Goal: Use online tool/utility: Utilize a website feature to perform a specific function

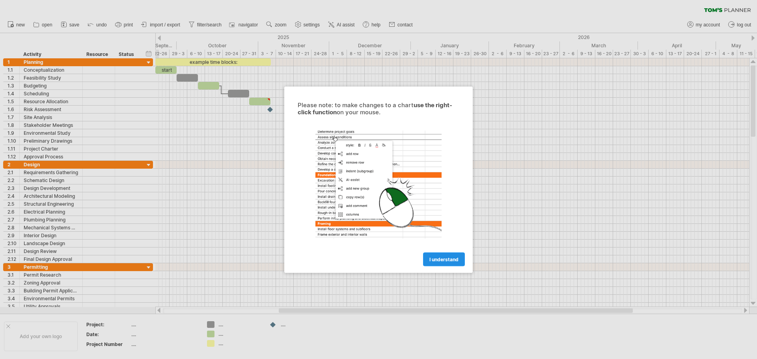
click at [445, 257] on span "I understand" at bounding box center [444, 259] width 29 height 6
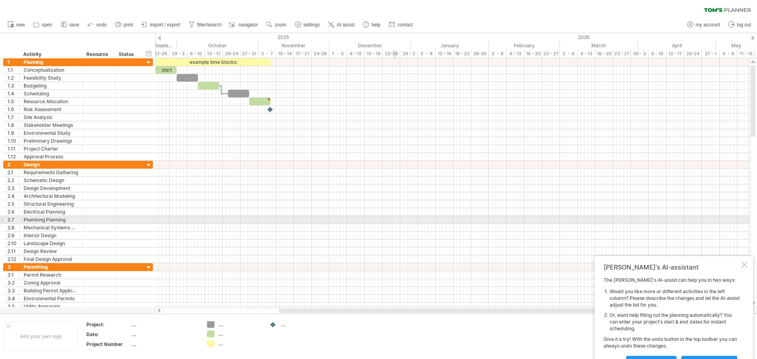
click at [324, 200] on div at bounding box center [452, 204] width 594 height 8
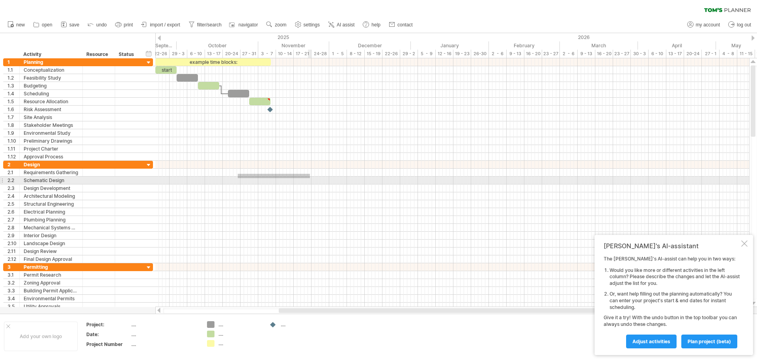
drag, startPoint x: 238, startPoint y: 174, endPoint x: 311, endPoint y: 178, distance: 73.1
click at [311, 178] on div at bounding box center [452, 212] width 594 height 103
click at [290, 180] on div at bounding box center [452, 181] width 594 height 8
drag, startPoint x: 262, startPoint y: 180, endPoint x: 326, endPoint y: 186, distance: 64.1
click at [326, 183] on div at bounding box center [452, 181] width 594 height 8
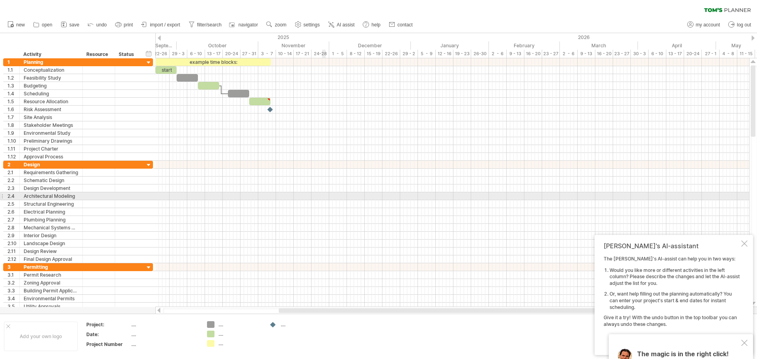
click at [323, 194] on div at bounding box center [452, 196] width 594 height 8
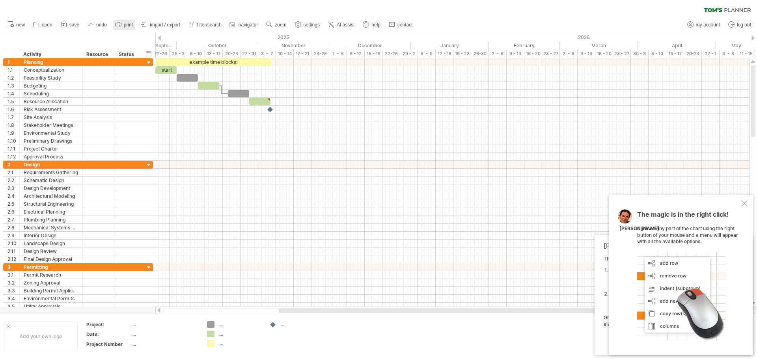
click at [115, 24] on icon at bounding box center [118, 25] width 8 height 8
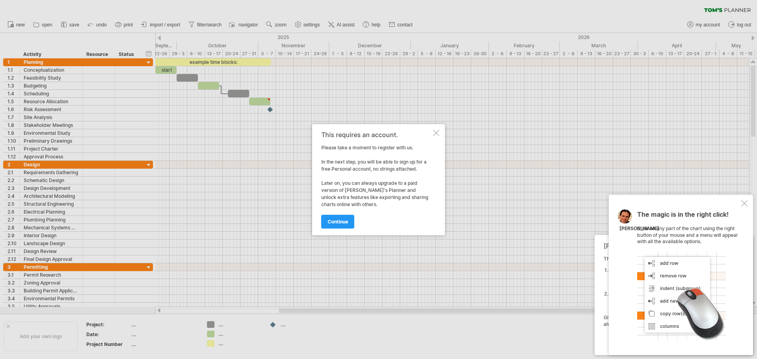
click at [433, 132] on div "This requires an account. Please take a moment to register with us. In the next…" at bounding box center [378, 179] width 133 height 111
click at [437, 131] on div at bounding box center [436, 133] width 6 height 6
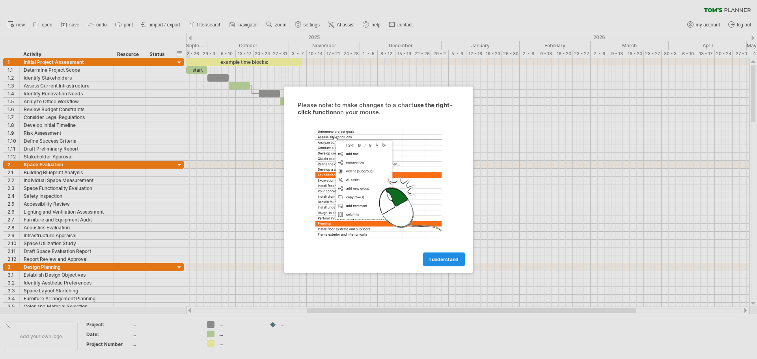
click at [449, 261] on span "I understand" at bounding box center [444, 259] width 29 height 6
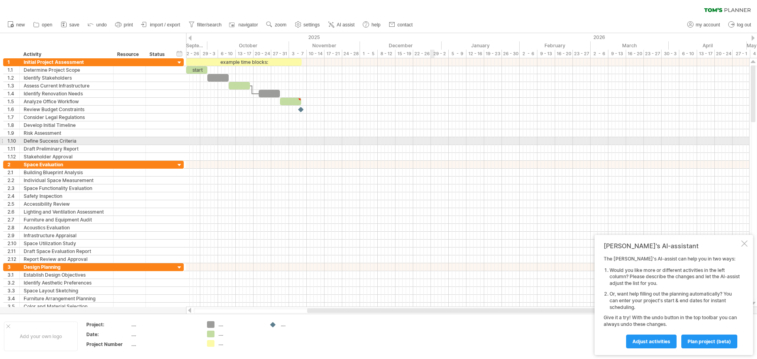
click at [433, 140] on div at bounding box center [467, 141] width 563 height 8
